Goal: Task Accomplishment & Management: Manage account settings

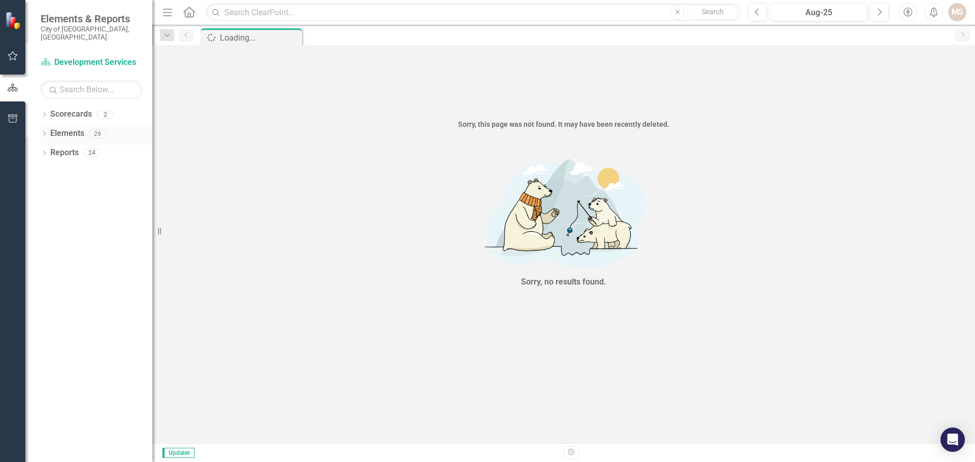
click at [44, 132] on icon "Dropdown" at bounding box center [44, 135] width 7 height 6
click at [49, 188] on div "Dropdown" at bounding box center [49, 192] width 7 height 9
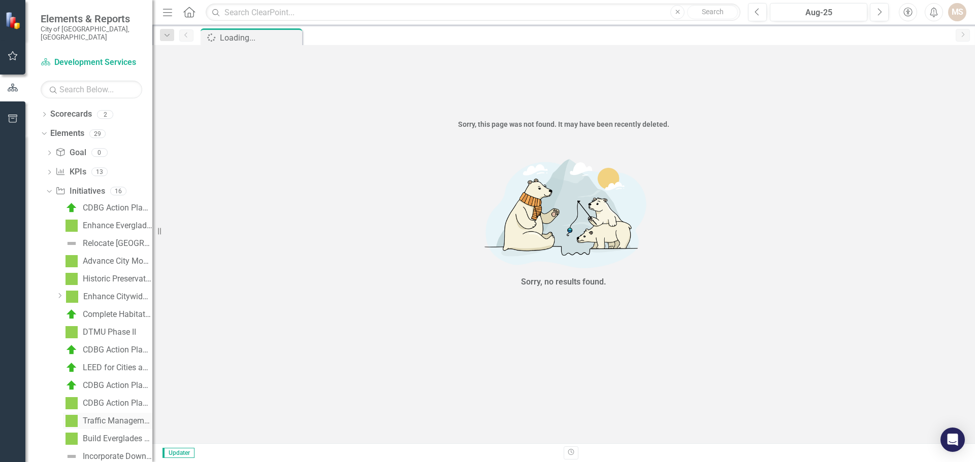
click at [116, 417] on div "Traffic Management FY25" at bounding box center [118, 421] width 70 height 9
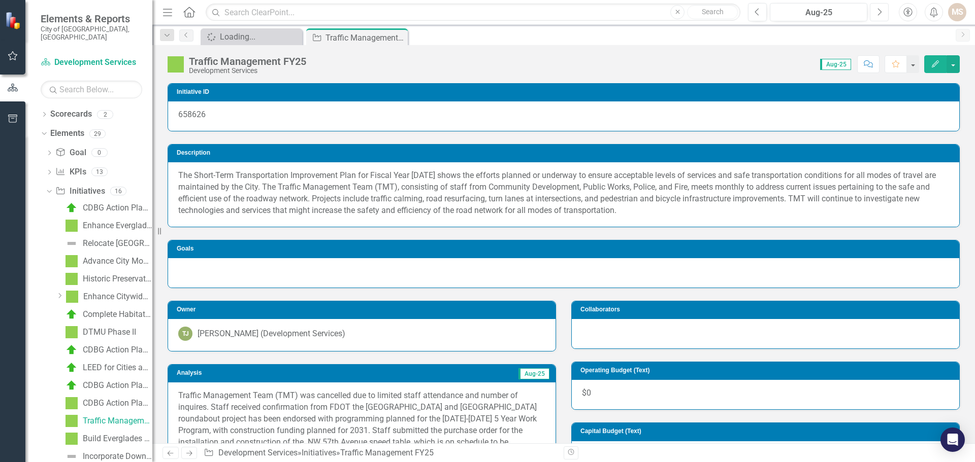
click at [880, 13] on icon "Next" at bounding box center [879, 12] width 6 height 9
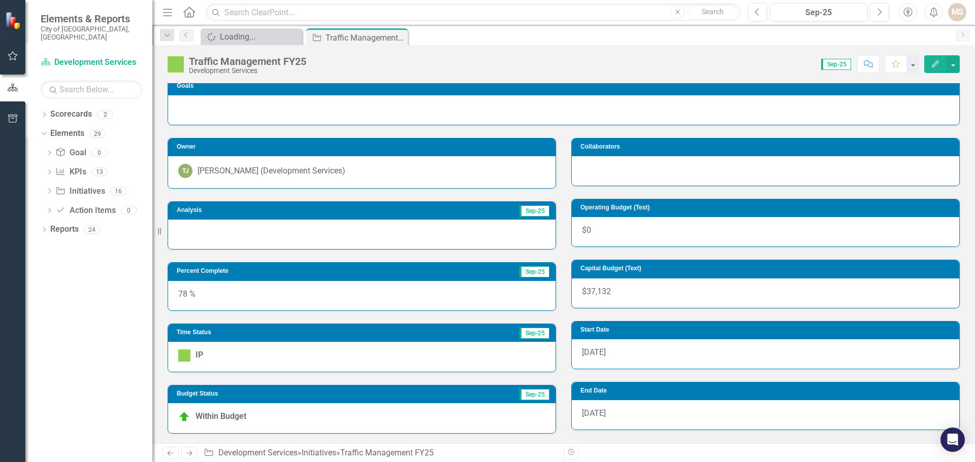
scroll to position [265, 0]
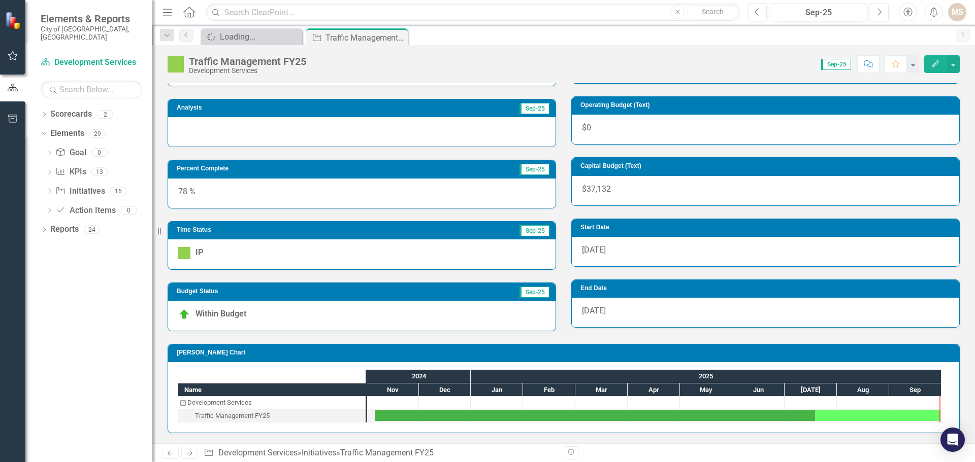
click at [234, 138] on div at bounding box center [361, 131] width 387 height 29
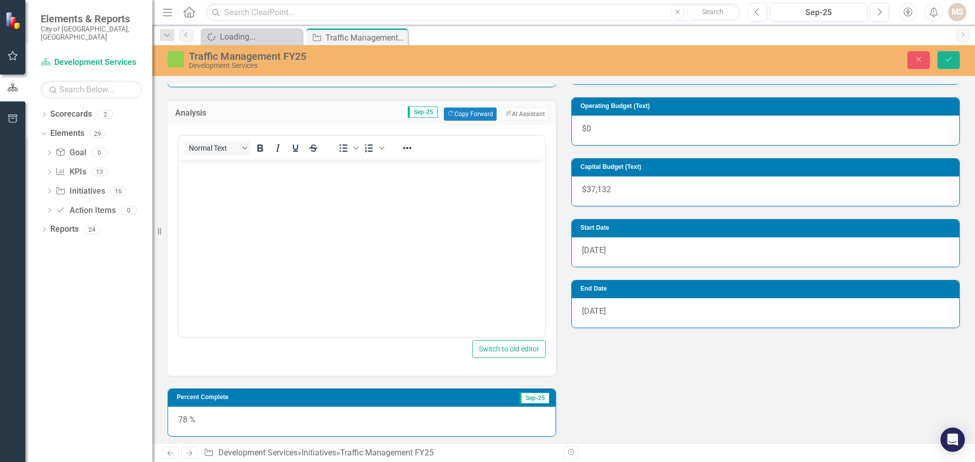
scroll to position [0, 0]
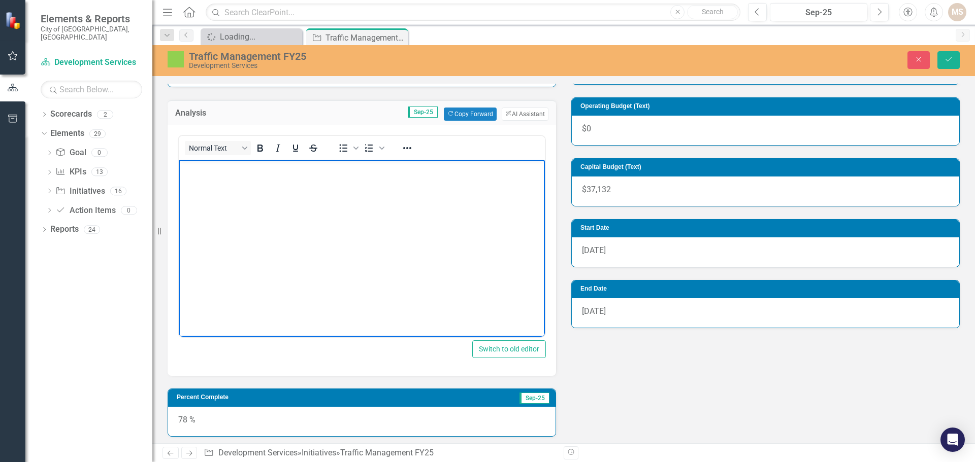
click at [350, 254] on body "Rich Text Area. Press ALT-0 for help." at bounding box center [362, 235] width 366 height 152
paste body "Rich Text Area. Press ALT-0 for help."
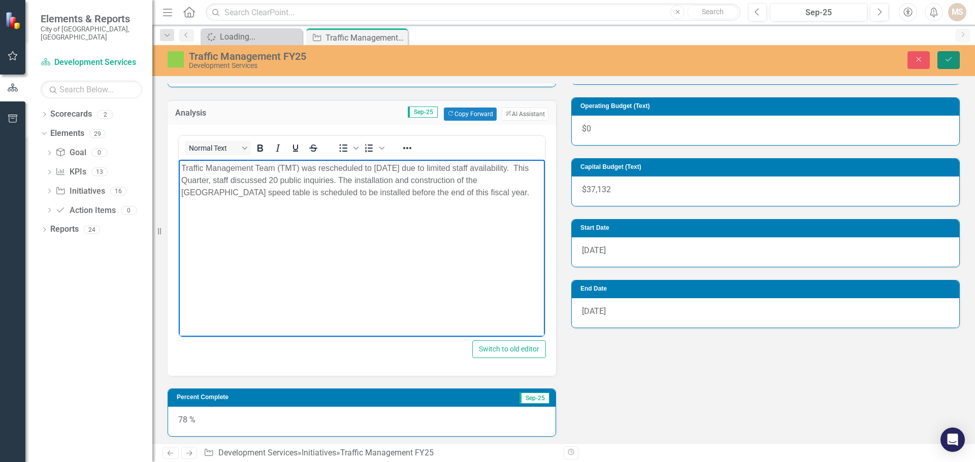
click at [944, 58] on icon "Save" at bounding box center [948, 59] width 9 height 7
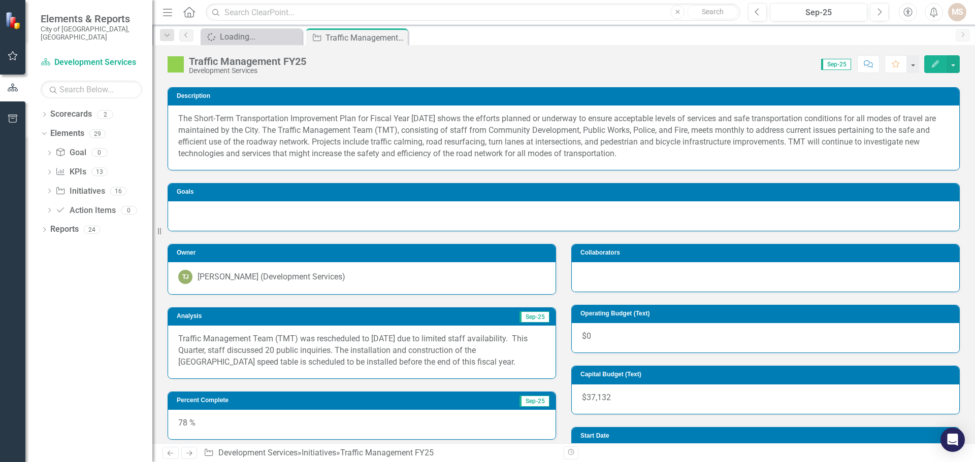
scroll to position [152, 0]
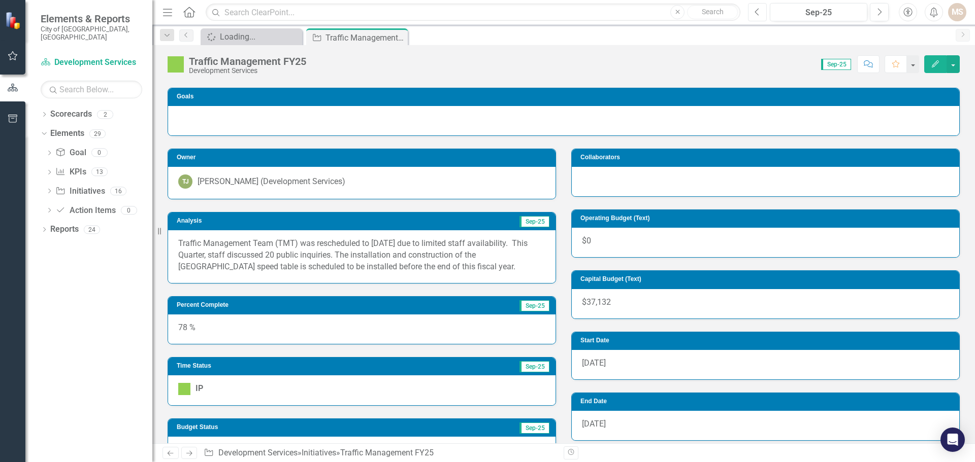
click at [756, 11] on icon "button" at bounding box center [757, 11] width 4 height 7
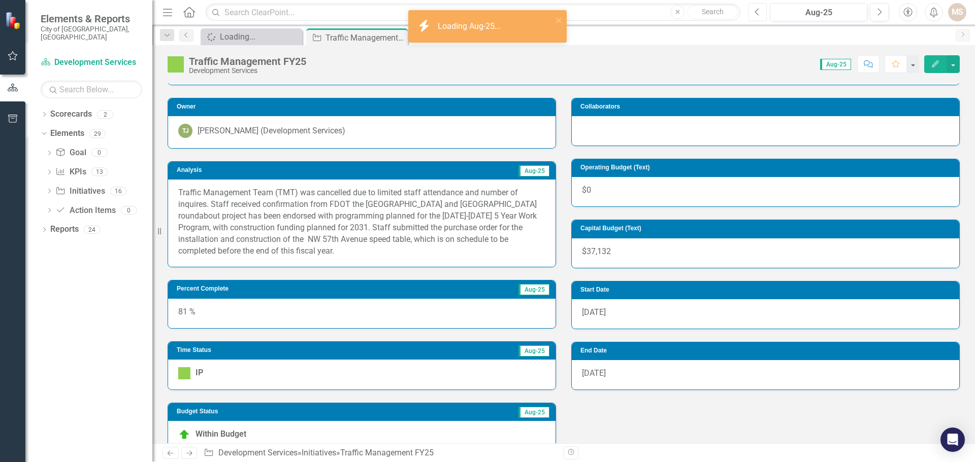
scroll to position [51, 0]
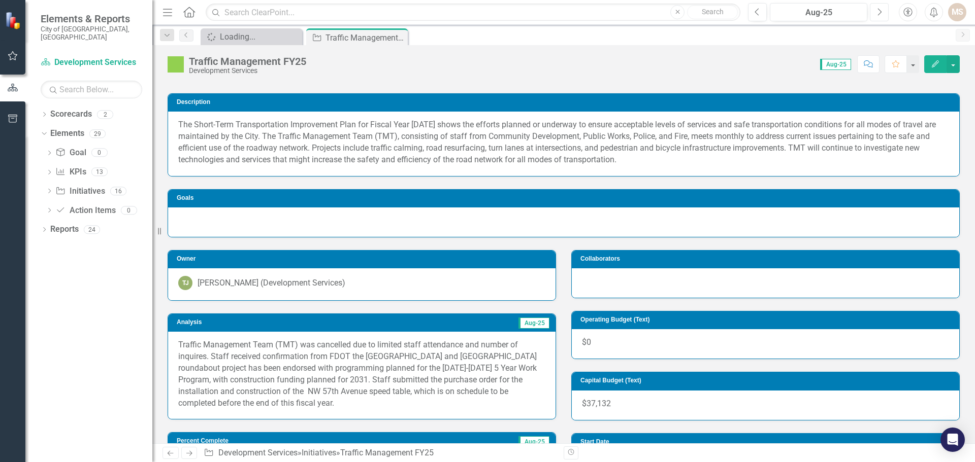
click at [877, 10] on icon "Next" at bounding box center [879, 12] width 6 height 9
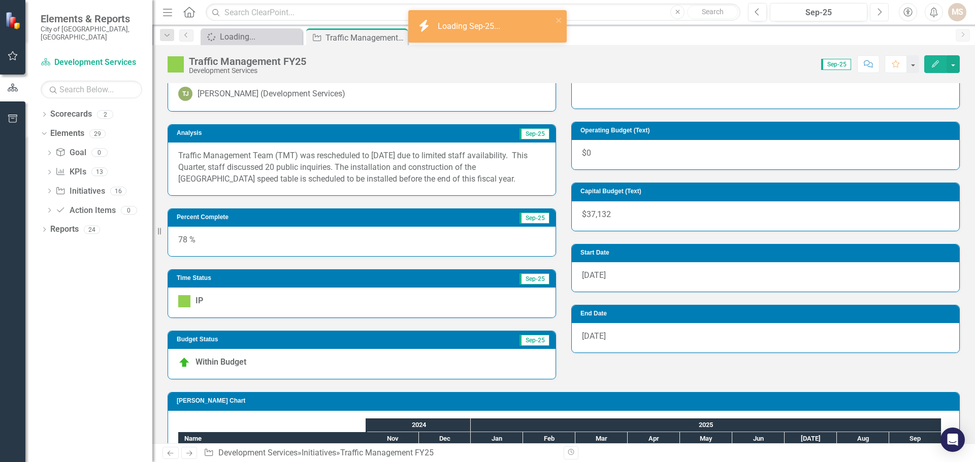
scroll to position [254, 0]
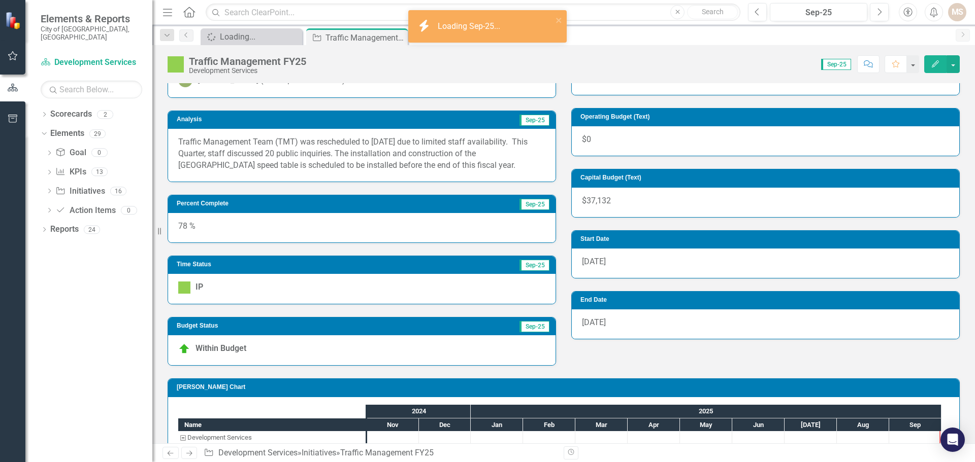
click at [275, 235] on div "78 %" at bounding box center [361, 227] width 387 height 29
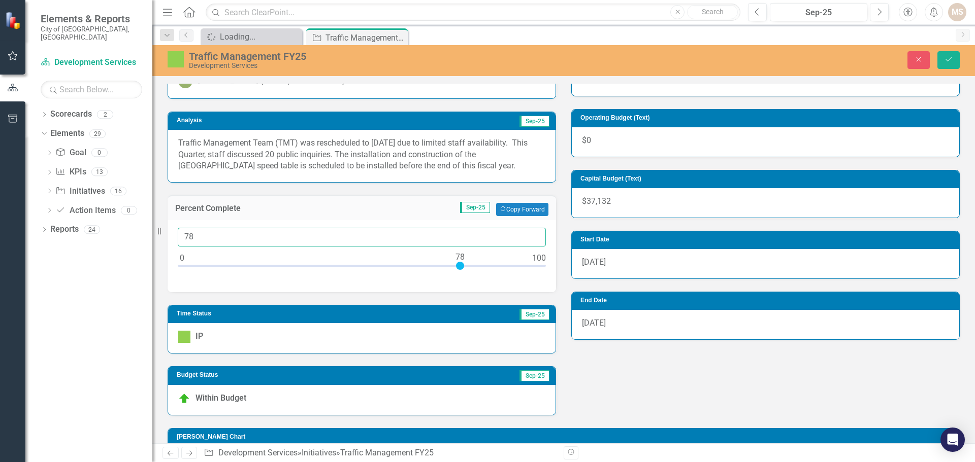
click at [250, 244] on input "78" at bounding box center [362, 237] width 368 height 19
type input "0100"
click at [951, 63] on button "Save" at bounding box center [948, 60] width 22 height 18
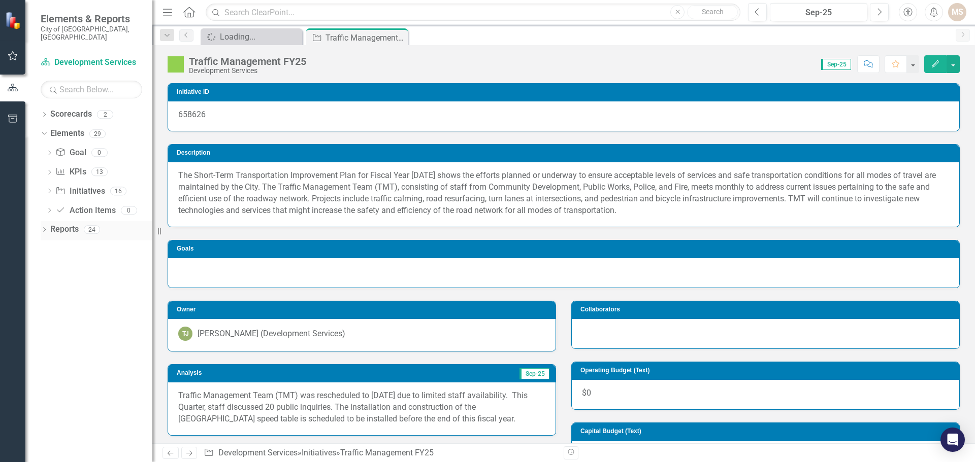
click at [47, 228] on icon "Dropdown" at bounding box center [44, 231] width 7 height 6
click at [47, 321] on div "Dropdown" at bounding box center [48, 325] width 7 height 9
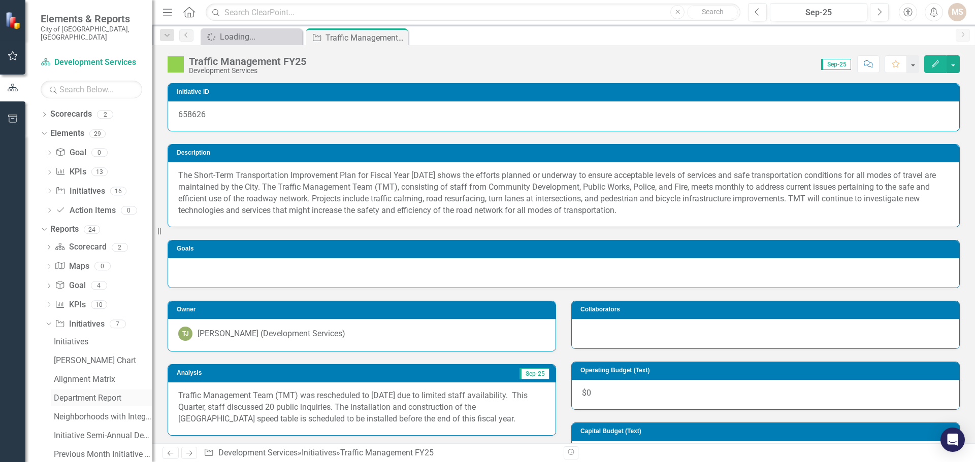
click at [77, 394] on div "Department Report" at bounding box center [103, 398] width 98 height 9
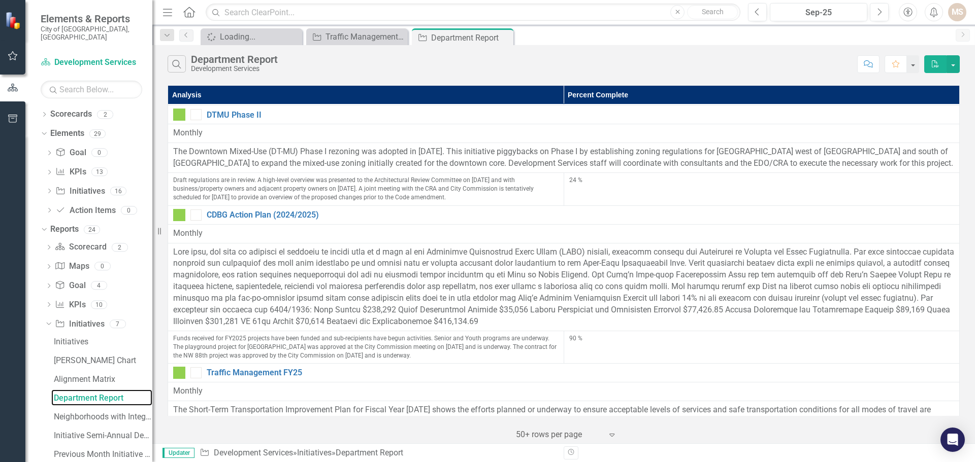
scroll to position [863, 0]
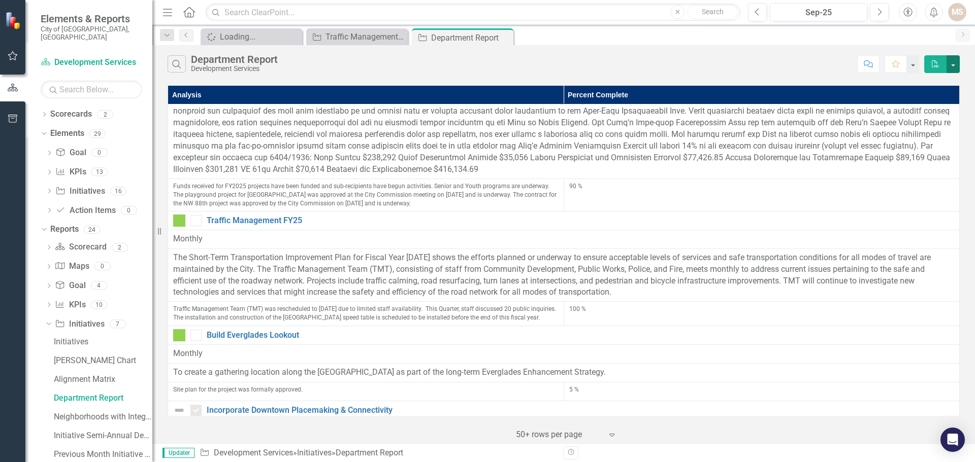
click at [954, 65] on button "button" at bounding box center [952, 64] width 13 height 18
click at [916, 83] on link "PDF Export to PDF" at bounding box center [919, 83] width 80 height 19
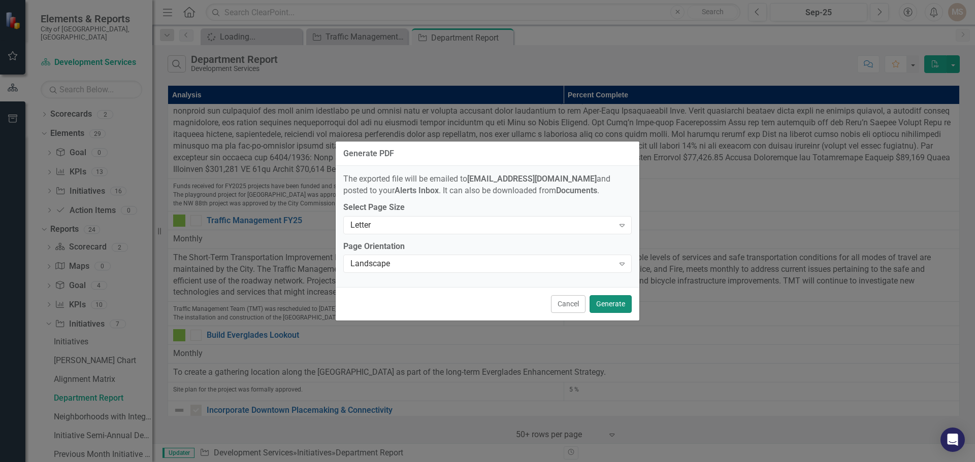
click at [611, 302] on button "Generate" at bounding box center [610, 304] width 42 height 18
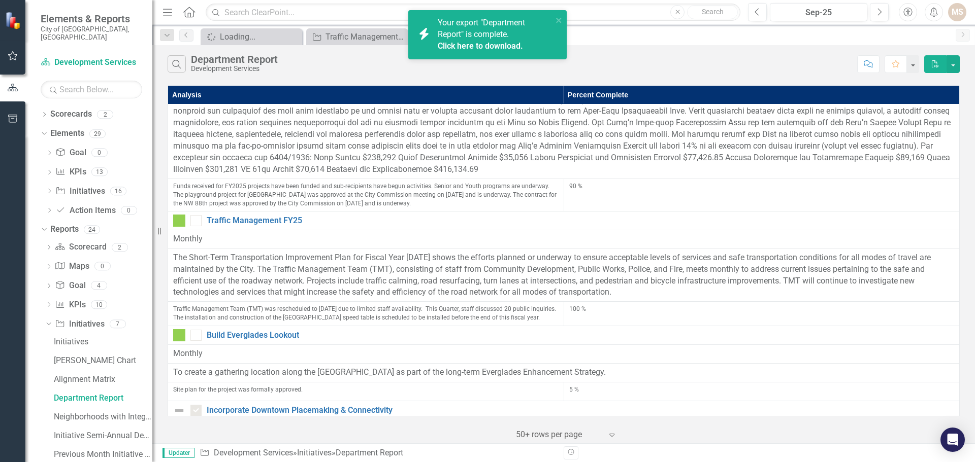
click at [485, 47] on link "Click here to download." at bounding box center [480, 46] width 85 height 10
